Goal: Task Accomplishment & Management: Use online tool/utility

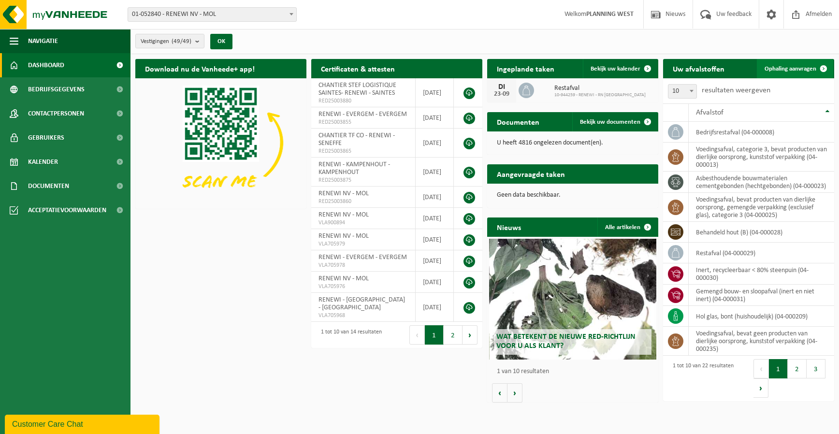
click at [766, 70] on span "Ophaling aanvragen" at bounding box center [790, 69] width 52 height 6
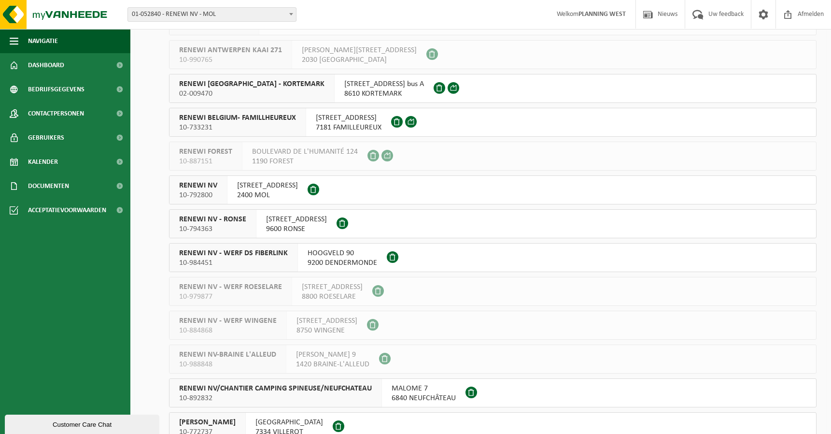
scroll to position [1305, 0]
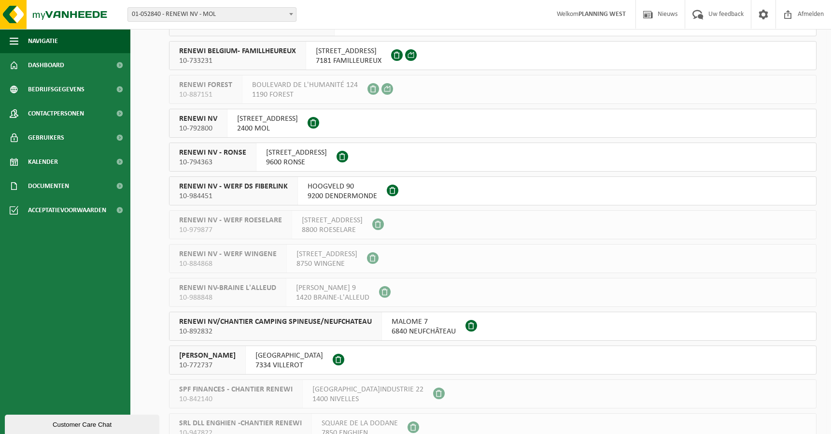
click at [204, 129] on span "10-792800" at bounding box center [198, 129] width 38 height 10
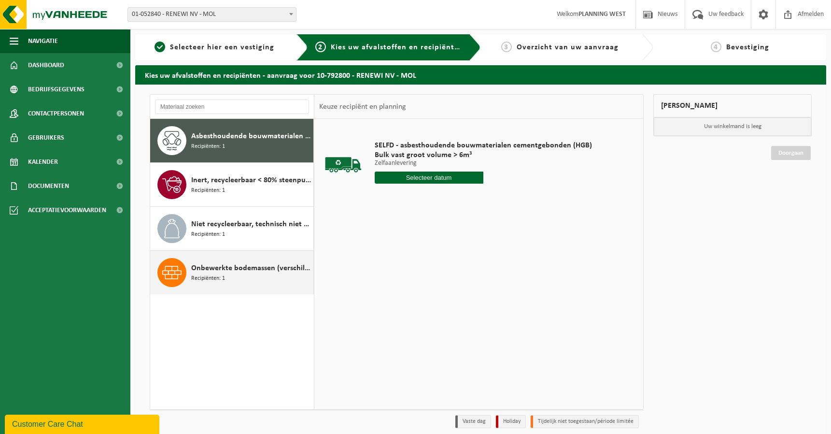
click at [215, 276] on span "Recipiënten: 1" at bounding box center [208, 278] width 34 height 9
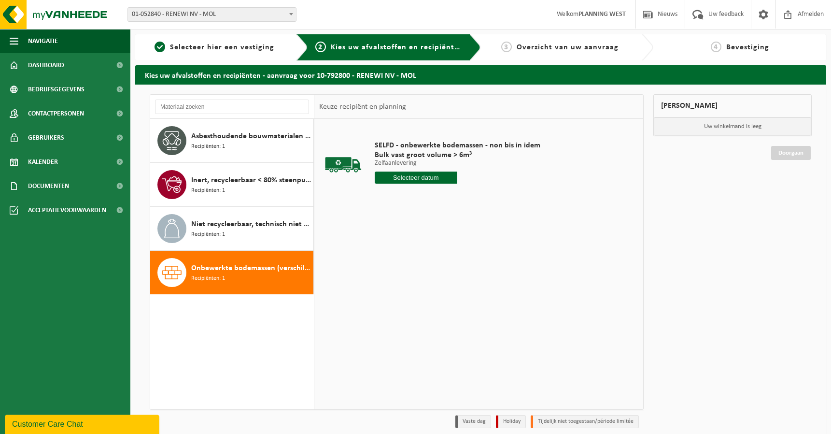
click at [425, 178] on input "text" at bounding box center [416, 178] width 83 height 12
click at [398, 279] on div "23" at bounding box center [400, 278] width 17 height 15
type input "Van 2025-09-23"
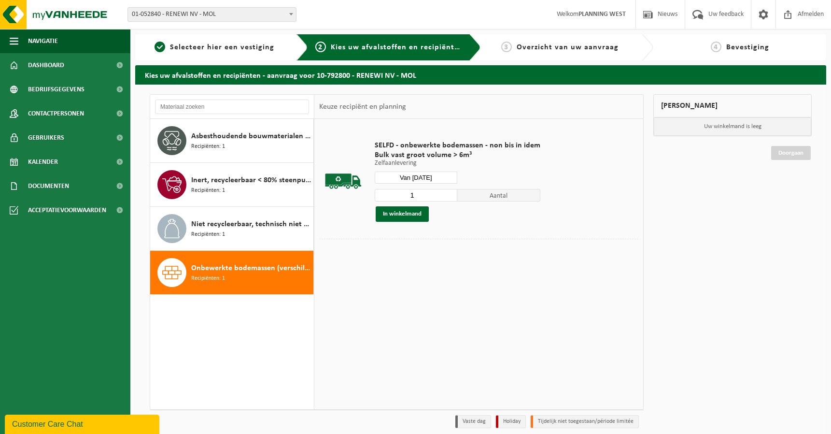
click at [406, 204] on div "1 Aantal In winkelmand" at bounding box center [458, 204] width 166 height 33
click at [405, 215] on button "In winkelmand" at bounding box center [402, 213] width 53 height 15
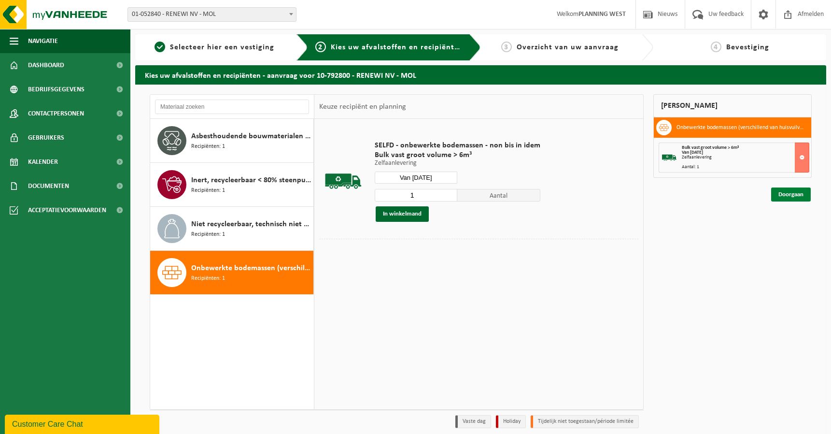
click at [799, 197] on link "Doorgaan" at bounding box center [792, 194] width 40 height 14
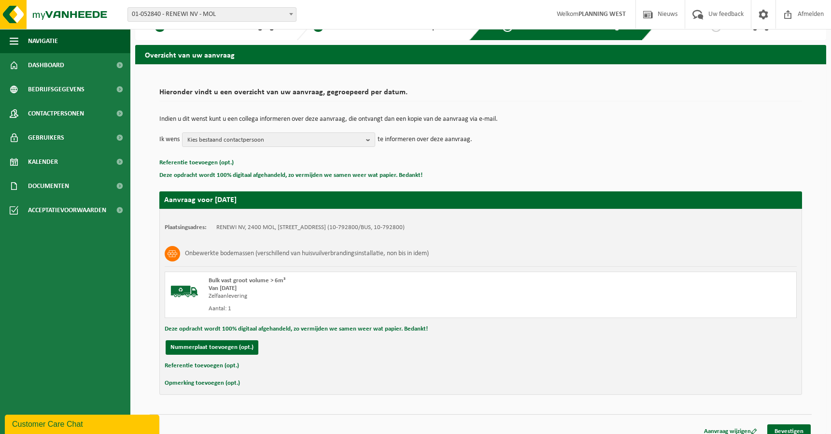
scroll to position [30, 0]
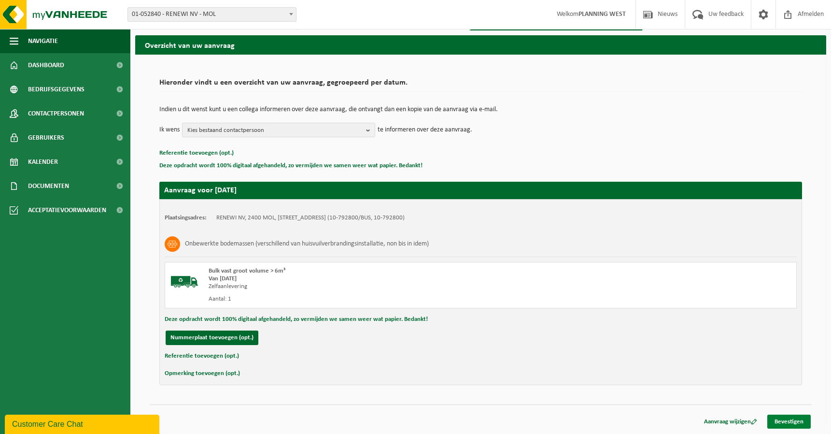
click at [788, 423] on link "Bevestigen" at bounding box center [789, 422] width 43 height 14
